Goal: Transaction & Acquisition: Purchase product/service

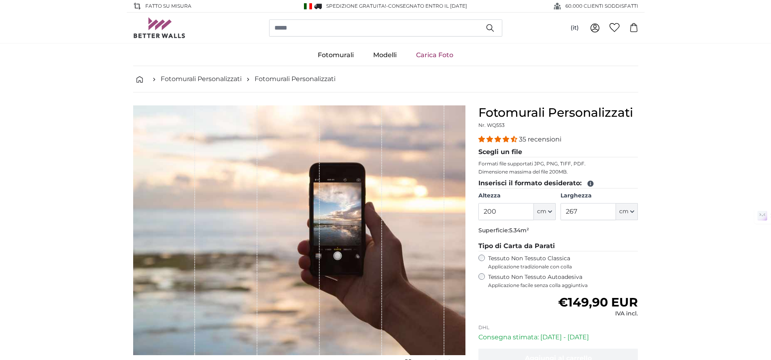
click at [154, 32] on img at bounding box center [159, 27] width 53 height 21
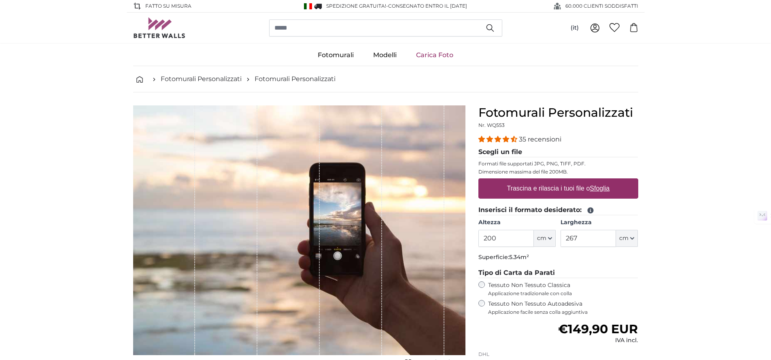
click at [522, 184] on label "Trascina e rilascia i tuoi file o Sfoglia" at bounding box center [558, 188] width 109 height 16
click at [522, 181] on input "Trascina e rilascia i tuoi file o Sfoglia" at bounding box center [559, 179] width 160 height 2
type input "**********"
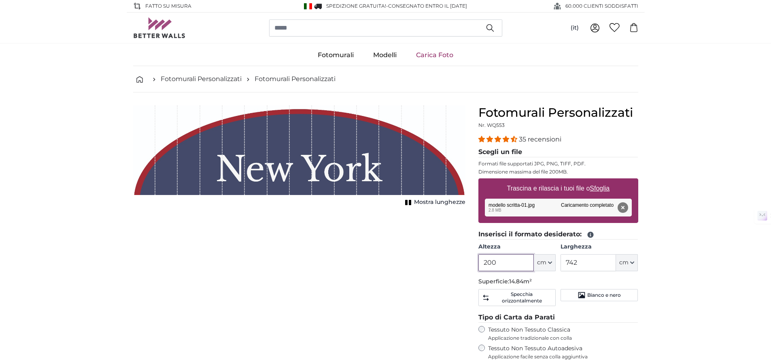
click at [511, 269] on input "200" at bounding box center [506, 262] width 55 height 17
click at [602, 262] on input "742" at bounding box center [588, 262] width 55 height 17
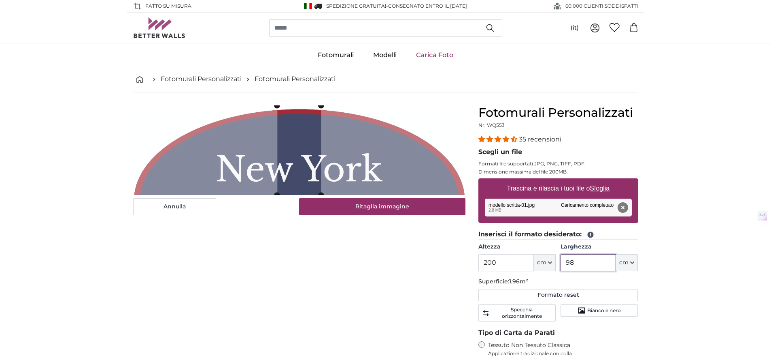
type input "98"
click at [507, 266] on input "200" at bounding box center [506, 262] width 55 height 17
click at [418, 280] on div "Annulla Ritaglia immagine Mostra lunghezze" at bounding box center [299, 309] width 345 height 409
click at [516, 258] on input "200" at bounding box center [506, 262] width 55 height 17
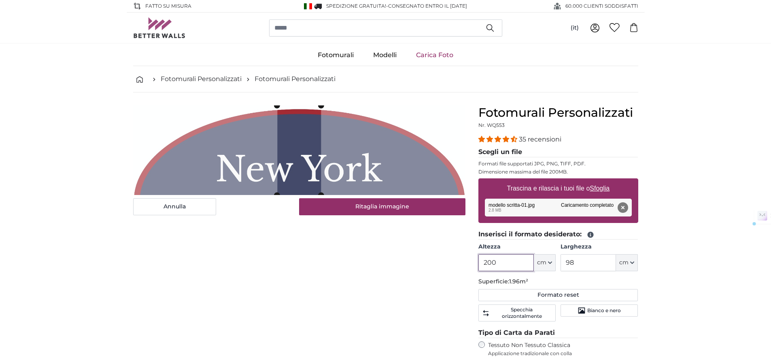
paste input "6,3813"
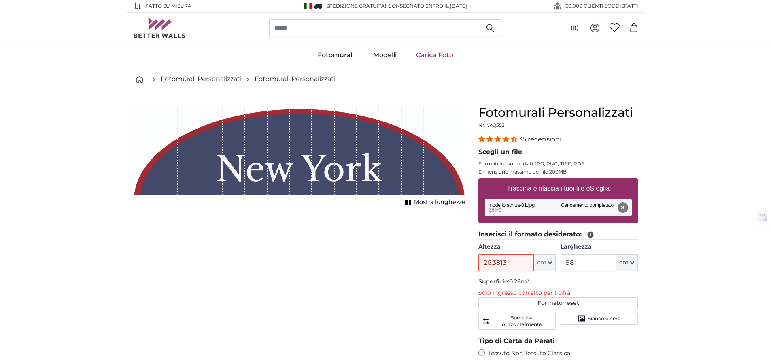
click at [521, 265] on input "26,3813" at bounding box center [506, 262] width 55 height 17
click at [516, 263] on input "26,3" at bounding box center [506, 262] width 55 height 17
click at [391, 269] on div "Annulla Ritaglia immagine Mostra lunghezze" at bounding box center [299, 313] width 345 height 417
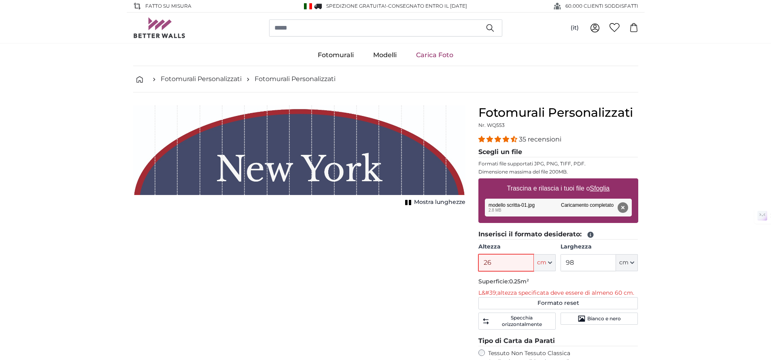
click at [513, 267] on input "26" at bounding box center [506, 262] width 55 height 17
click at [512, 267] on input "26" at bounding box center [506, 262] width 55 height 17
type input "60"
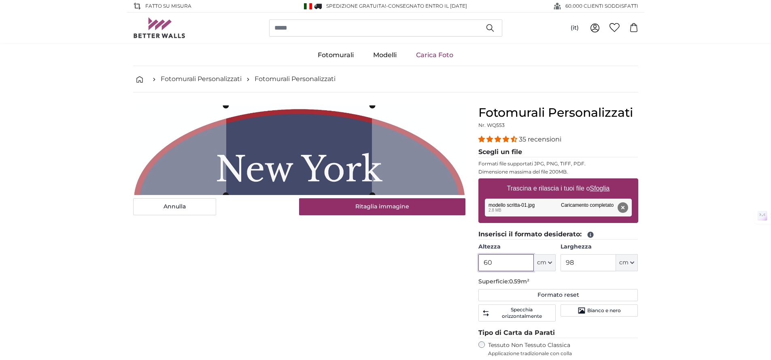
type input "60"
click at [589, 258] on input "98" at bounding box center [588, 262] width 55 height 17
click at [522, 262] on input "60" at bounding box center [506, 262] width 55 height 17
click at [596, 264] on input "98" at bounding box center [588, 262] width 55 height 17
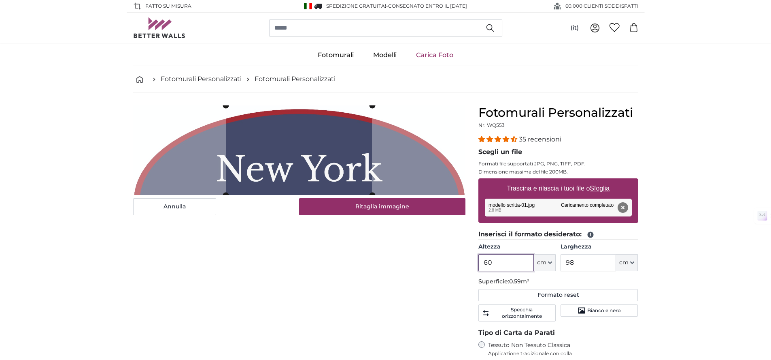
click at [519, 262] on input "60" at bounding box center [506, 262] width 55 height 17
click at [408, 283] on div "Annulla Ritaglia immagine Mostra lunghezze" at bounding box center [299, 309] width 345 height 409
